Goal: Find contact information: Find contact information

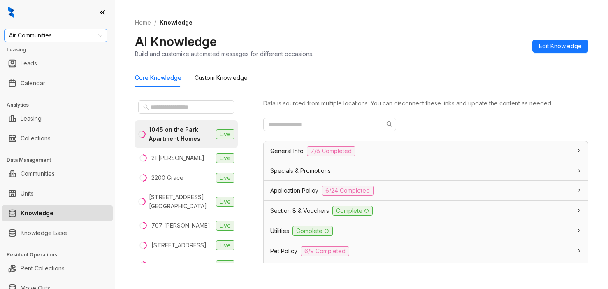
click at [59, 36] on span "Air Communities" at bounding box center [55, 35] width 93 height 12
type input "*********"
click at [40, 51] on div "RR Living" at bounding box center [56, 51] width 90 height 9
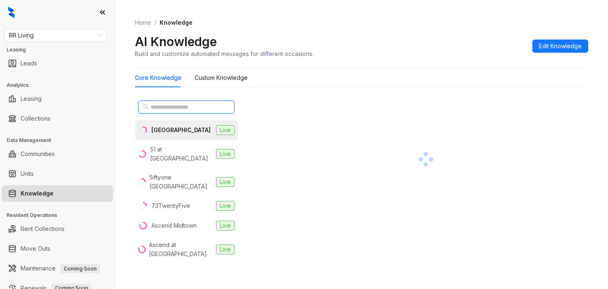
click at [194, 111] on input "text" at bounding box center [187, 106] width 72 height 9
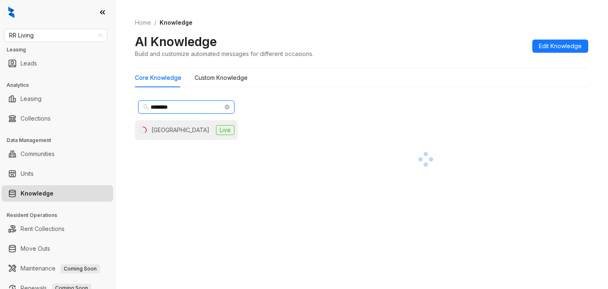
type input "********"
click at [156, 133] on div "[GEOGRAPHIC_DATA]" at bounding box center [180, 129] width 58 height 9
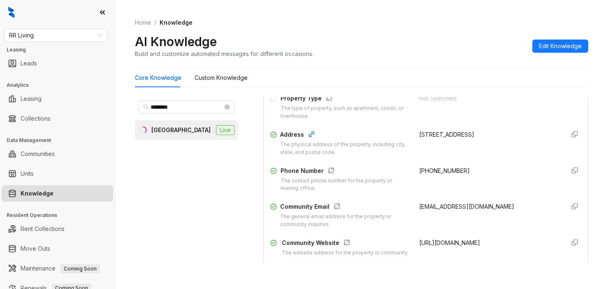
scroll to position [123, 0]
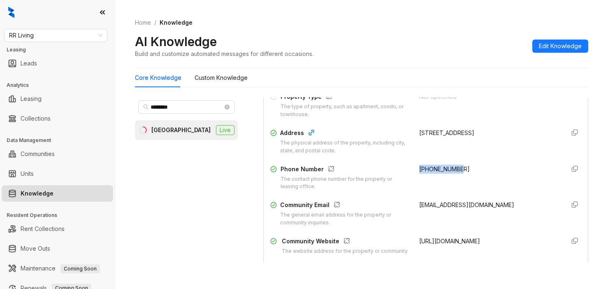
drag, startPoint x: 406, startPoint y: 167, endPoint x: 452, endPoint y: 170, distance: 45.8
click at [464, 167] on div "Phone Number The contact phone number for the property or leasing office. [PHON…" at bounding box center [425, 178] width 311 height 26
copy span "[PHONE_NUMBER]"
click at [475, 180] on div "[PHONE_NUMBER]" at bounding box center [488, 178] width 139 height 26
drag, startPoint x: 409, startPoint y: 205, endPoint x: 490, endPoint y: 206, distance: 81.5
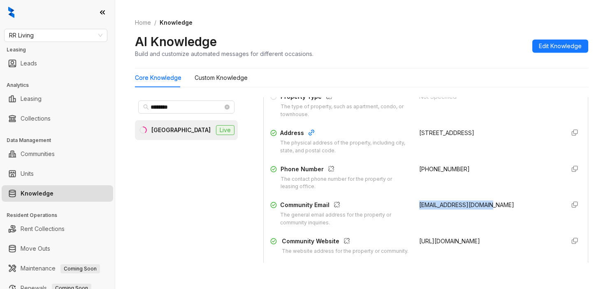
click at [494, 205] on div "Community Email The general email address for the property or community inquiri…" at bounding box center [425, 213] width 311 height 26
copy span "[EMAIL_ADDRESS][DOMAIN_NAME]"
click at [488, 178] on div "[PHONE_NUMBER]" at bounding box center [488, 178] width 139 height 26
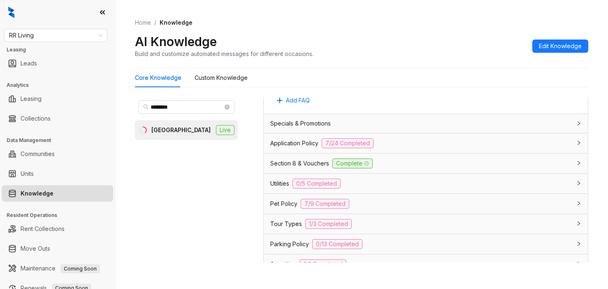
scroll to position [548, 0]
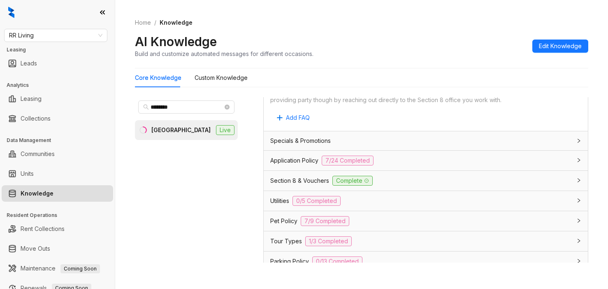
click at [275, 165] on span "Application Policy" at bounding box center [294, 160] width 48 height 9
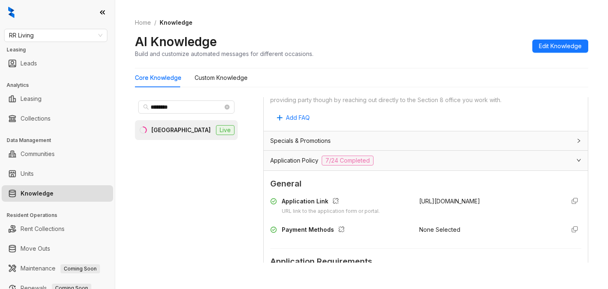
drag, startPoint x: 403, startPoint y: 216, endPoint x: 528, endPoint y: 216, distance: 125.1
click at [528, 215] on div "Application Link URL link to the application form or portal. [URL][DOMAIN_NAME]" at bounding box center [425, 206] width 311 height 19
click at [480, 204] on span "[URL][DOMAIN_NAME]" at bounding box center [449, 200] width 61 height 7
drag, startPoint x: 537, startPoint y: 215, endPoint x: 411, endPoint y: 225, distance: 125.8
click at [408, 215] on div "Application Link URL link to the application form or portal. [URL][DOMAIN_NAME]" at bounding box center [425, 206] width 311 height 19
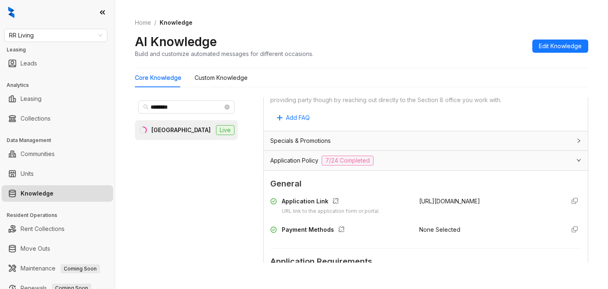
copy span "[URL][DOMAIN_NAME]"
